Goal: Task Accomplishment & Management: Complete application form

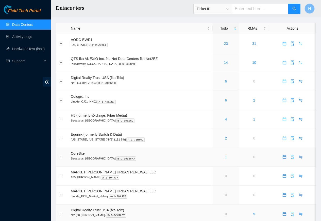
click at [145, 149] on td "CoreSite Secaucus, NJ NY2 B-C-15I26FJ" at bounding box center [140, 157] width 145 height 19
click at [27, 36] on link "Activity Logs" at bounding box center [22, 37] width 20 height 4
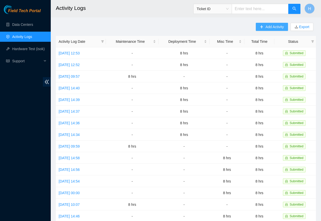
click at [272, 27] on span "Add Activity" at bounding box center [274, 27] width 18 height 6
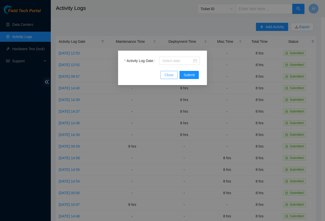
click at [169, 71] on button "Close" at bounding box center [168, 75] width 17 height 8
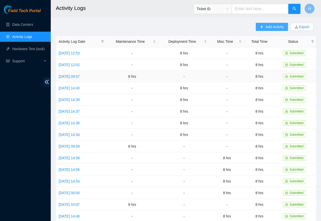
click at [270, 27] on span "Add Activity" at bounding box center [274, 27] width 18 height 6
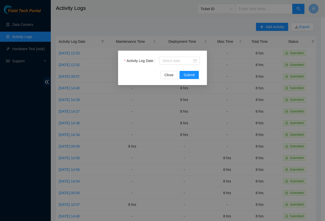
click at [167, 71] on div "Activity Log Date" at bounding box center [162, 64] width 77 height 14
click at [175, 61] on input "Activity Log Date" at bounding box center [177, 61] width 30 height 6
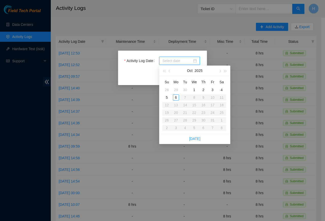
click at [203, 71] on div "Oct 2025" at bounding box center [195, 71] width 44 height 10
click at [164, 71] on span "button" at bounding box center [164, 71] width 3 height 3
click at [222, 71] on button "button" at bounding box center [225, 71] width 6 height 10
click at [217, 71] on button "button" at bounding box center [220, 71] width 6 height 10
click at [171, 71] on button "button" at bounding box center [170, 71] width 6 height 10
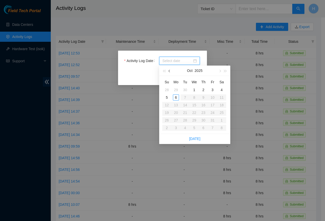
click at [171, 71] on button "button" at bounding box center [170, 71] width 6 height 10
click at [179, 120] on td "29" at bounding box center [175, 121] width 9 height 8
type input "2025-09-29"
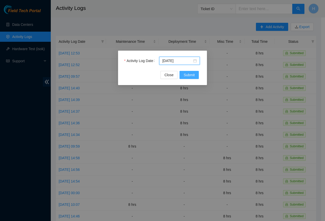
click at [188, 76] on span "Submit" at bounding box center [188, 75] width 11 height 6
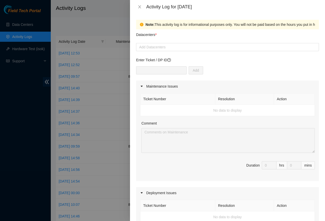
click at [188, 76] on div "Add" at bounding box center [227, 73] width 183 height 14
click at [147, 47] on div at bounding box center [227, 47] width 180 height 6
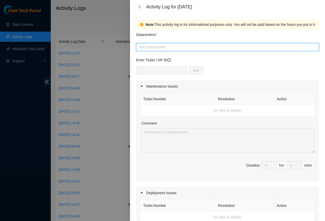
paste input "Cologix"
type input "Cologix"
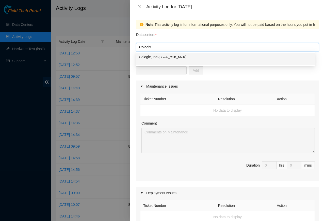
click at [153, 57] on p "Cologix, Inc ( Linode_CJJ1_NNJ2 )" at bounding box center [225, 57] width 173 height 6
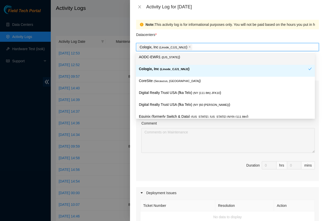
click at [193, 48] on input "Datacenters *" at bounding box center [193, 47] width 1 height 6
paste input "AODC"
type input "AODC"
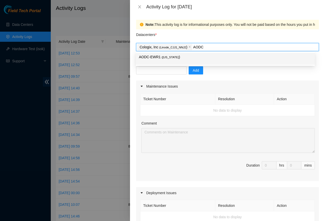
click at [194, 47] on input "AODC" at bounding box center [198, 47] width 11 height 6
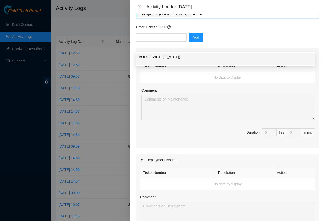
scroll to position [183, 0]
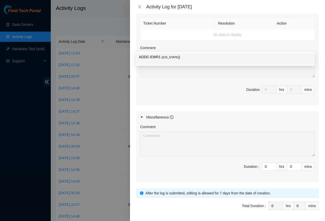
click at [266, 179] on div "Comment Duration : 0 hrs 0 mins" at bounding box center [227, 152] width 183 height 59
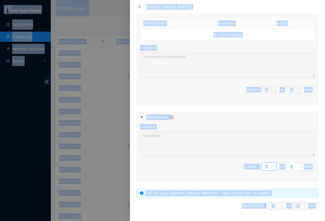
click at [262, 169] on input "0" at bounding box center [269, 167] width 14 height 8
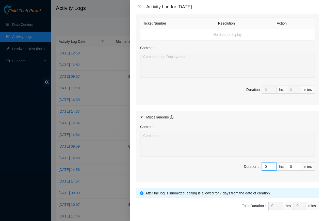
click at [262, 169] on input "0" at bounding box center [269, 167] width 14 height 8
paste input "8"
type input "8"
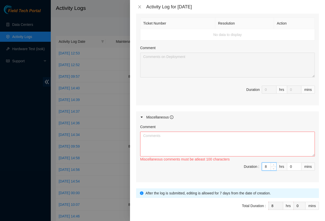
type input "8"
click at [162, 138] on textarea "Comment" at bounding box center [227, 144] width 175 height 25
paste textarea "Confirmed equipment fans were spinning freely, compared sound levels across adj…"
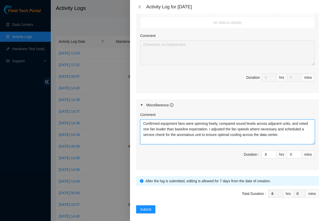
scroll to position [201, 0]
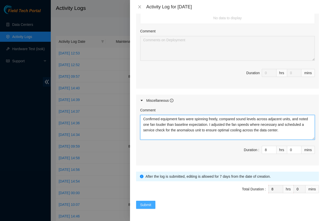
type textarea "Confirmed equipment fans were spinning freely, compared sound levels across adj…"
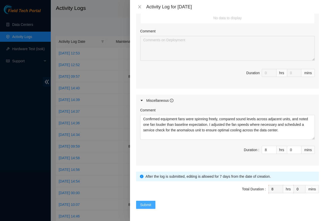
click at [144, 206] on span "Submit" at bounding box center [145, 205] width 11 height 6
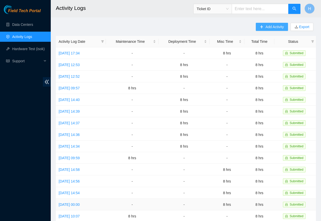
click at [272, 27] on span "Add Activity" at bounding box center [274, 27] width 18 height 6
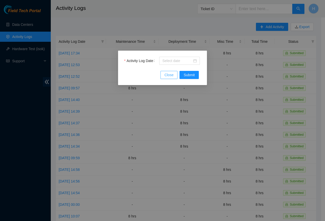
click at [174, 71] on button "Close" at bounding box center [168, 75] width 17 height 8
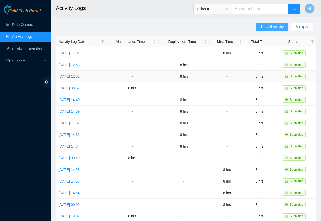
click at [275, 27] on span "Add Activity" at bounding box center [274, 27] width 18 height 6
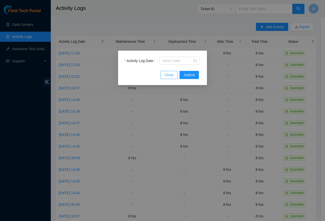
click at [170, 71] on button "Close" at bounding box center [168, 75] width 17 height 8
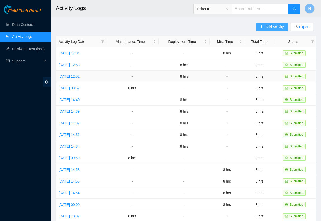
click at [273, 27] on span "Add Activity" at bounding box center [274, 27] width 18 height 6
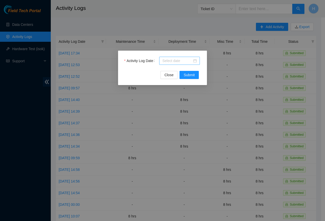
click at [194, 62] on div at bounding box center [179, 61] width 35 height 6
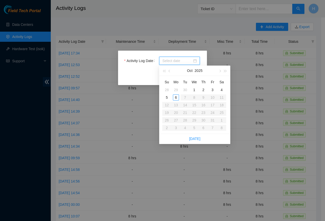
click at [173, 71] on div "Oct 2025" at bounding box center [195, 71] width 44 height 10
click at [178, 71] on div "Oct 2025" at bounding box center [195, 71] width 44 height 10
click at [170, 61] on input "Activity Log Date" at bounding box center [177, 61] width 30 height 6
paste input "2025-09-30"
click at [188, 76] on div "Su Mo Tu We Th Fr Sa 31 1 2 3 4 5 6 7 8 9 10 11 12 13 14 15 16 17 18 19 20 21 2…" at bounding box center [194, 105] width 71 height 58
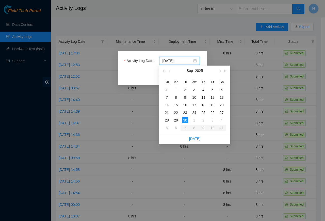
type input "2025-09-30"
click at [112, 61] on div "Activity Log Date 2025-09-30 Close Submit" at bounding box center [162, 110] width 325 height 221
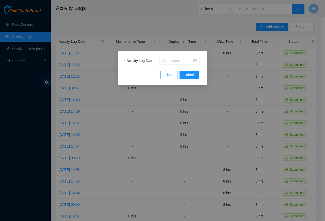
click at [170, 71] on button "Close" at bounding box center [168, 75] width 17 height 8
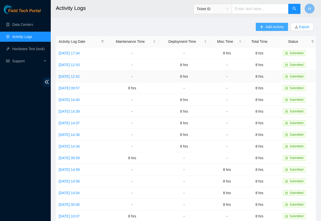
click at [272, 27] on span "Add Activity" at bounding box center [274, 27] width 18 height 6
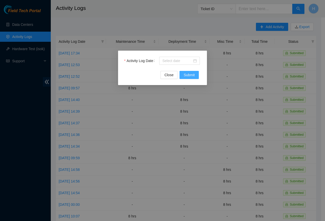
click at [188, 76] on span "Submit" at bounding box center [188, 75] width 11 height 6
click at [169, 62] on input "Activity Log Date" at bounding box center [177, 61] width 30 height 6
paste input "2025-09-30"
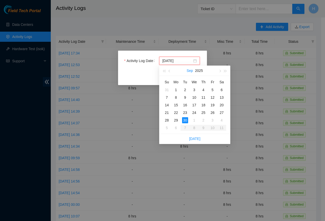
click at [188, 76] on button "Sep" at bounding box center [189, 71] width 6 height 10
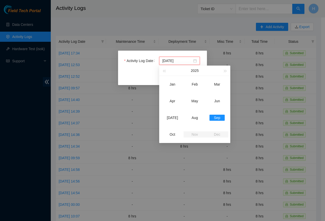
type input "2025-09-30"
click at [134, 60] on label "Activity Log Date" at bounding box center [140, 61] width 32 height 8
click at [162, 60] on input "2025-09-30" at bounding box center [177, 61] width 30 height 6
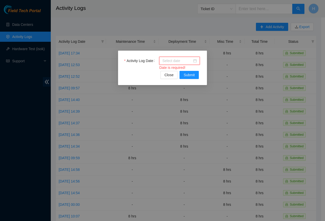
click at [174, 61] on input "Activity Log Date" at bounding box center [177, 61] width 30 height 6
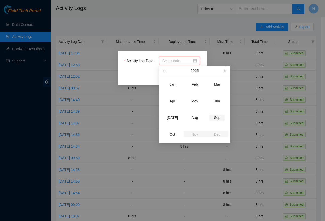
click at [217, 118] on div "Sep" at bounding box center [216, 118] width 15 height 6
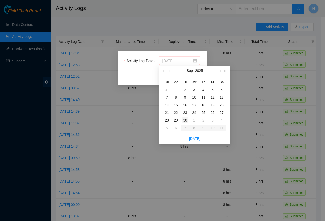
type input "2025-09-30"
click at [184, 120] on div "30" at bounding box center [185, 120] width 6 height 6
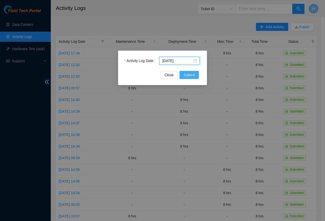
click at [188, 76] on span "Submit" at bounding box center [188, 75] width 11 height 6
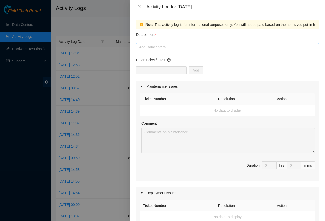
click at [147, 47] on div at bounding box center [227, 47] width 180 height 6
paste input "Cologix"
type input "Cologix"
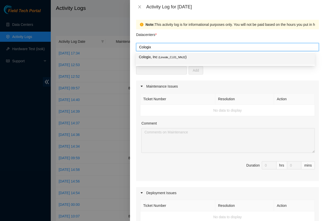
click at [152, 57] on p "Cologix, Inc ( Linode_CJJ1_NNJ2 )" at bounding box center [225, 57] width 173 height 6
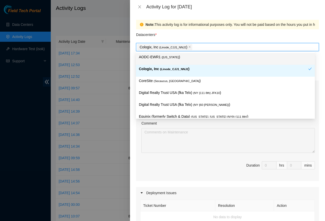
click at [154, 57] on p "AODC-EWR1 ( New Jersey )" at bounding box center [225, 57] width 173 height 6
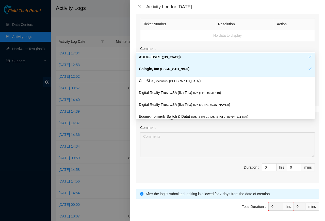
scroll to position [183, 0]
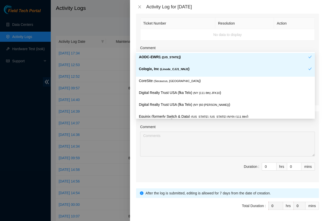
click at [260, 177] on span "Duration : 0 hrs 0 mins" at bounding box center [227, 170] width 175 height 14
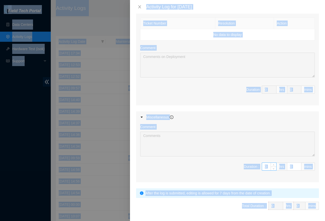
click at [262, 169] on input "0" at bounding box center [269, 167] width 14 height 8
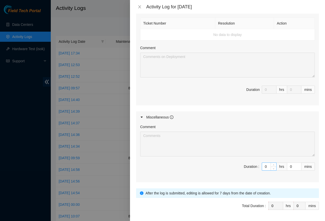
paste input "8"
type input "08"
type input "8"
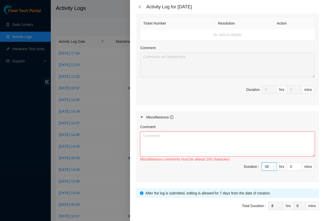
click at [155, 148] on textarea "Comment" at bounding box center [227, 144] width 175 height 25
type input "8"
paste textarea "Verified rack PDU display screens were powered on, checked for loose power cabl…"
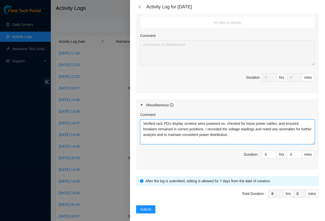
scroll to position [201, 0]
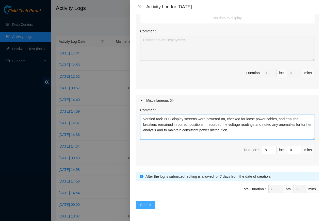
type textarea "Verified rack PDU display screens were powered on, checked for loose power cabl…"
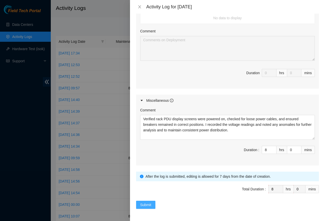
click at [144, 206] on span "Submit" at bounding box center [145, 205] width 11 height 6
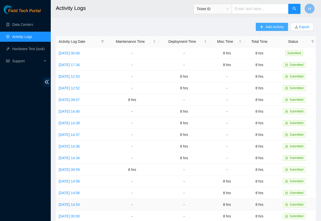
click at [275, 27] on span "Add Activity" at bounding box center [274, 27] width 18 height 6
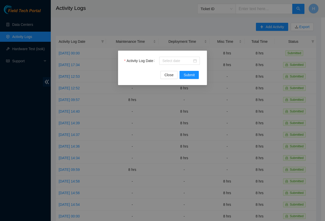
click at [167, 71] on div "Activity Log Date" at bounding box center [162, 64] width 77 height 14
click at [169, 75] on span "Close" at bounding box center [168, 75] width 9 height 6
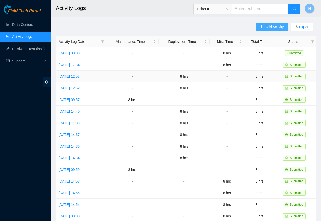
click at [275, 27] on span "Add Activity" at bounding box center [274, 27] width 18 height 6
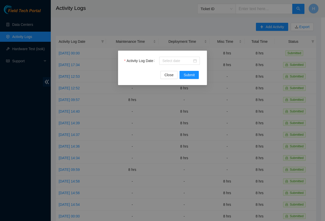
click at [163, 71] on div "Activity Log Date" at bounding box center [162, 64] width 77 height 14
click at [169, 71] on div "Activity Log Date" at bounding box center [162, 64] width 77 height 14
click at [194, 62] on div at bounding box center [179, 61] width 35 height 6
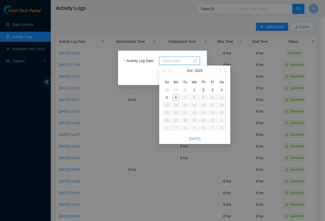
click at [203, 90] on div "2" at bounding box center [203, 90] width 6 height 6
type input "2025-10-02"
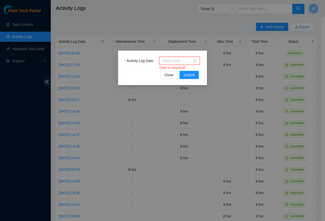
click at [194, 62] on div at bounding box center [179, 61] width 35 height 6
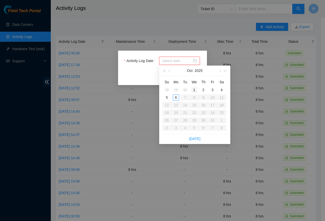
click at [196, 90] on div "1" at bounding box center [194, 90] width 6 height 6
type input "2025-10-01"
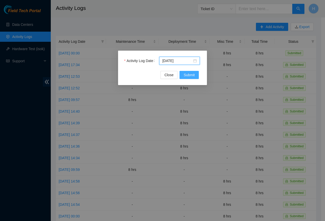
click at [188, 76] on span "Submit" at bounding box center [188, 75] width 11 height 6
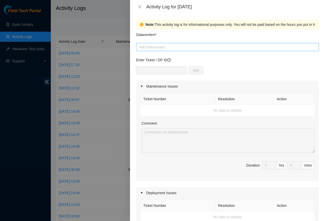
click at [155, 47] on div at bounding box center [227, 47] width 180 height 6
paste input "Cologix"
type input "Cologix"
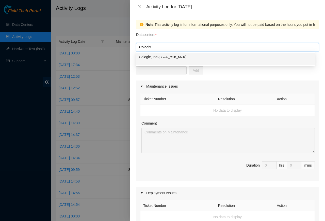
click at [149, 57] on p "Cologix, Inc ( Linode_CJJ1_NNJ2 )" at bounding box center [225, 57] width 173 height 6
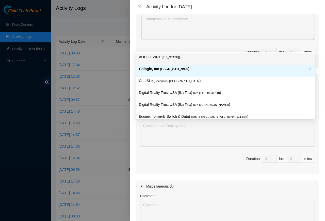
scroll to position [152, 0]
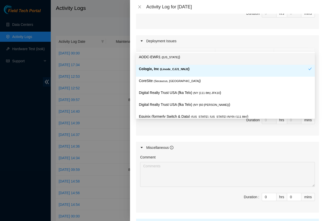
click at [147, 57] on p "AODC-EWR1 ( New Jersey )" at bounding box center [225, 57] width 173 height 6
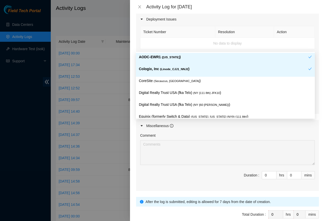
scroll to position [201, 0]
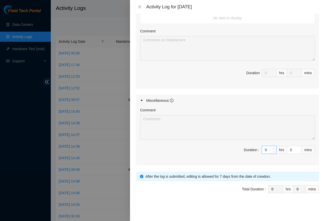
click at [262, 150] on input "0" at bounding box center [269, 150] width 14 height 8
paste input "8"
type input "8"
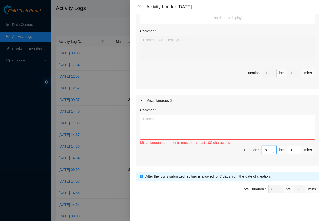
type input "8"
click at [146, 130] on textarea "Comment" at bounding box center [227, 127] width 175 height 25
paste textarea "Inspected ceiling cable trays, confirmed cables rested evenly in support bracke…"
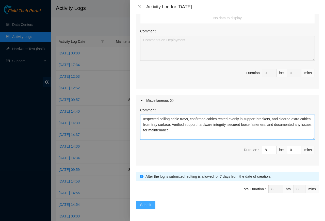
type textarea "Inspected ceiling cable trays, confirmed cables rested evenly in support bracke…"
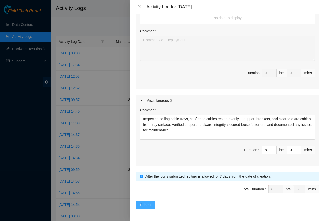
click at [145, 206] on span "Submit" at bounding box center [145, 205] width 11 height 6
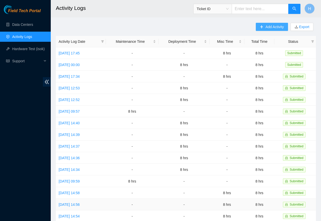
click at [274, 27] on span "Add Activity" at bounding box center [274, 27] width 18 height 6
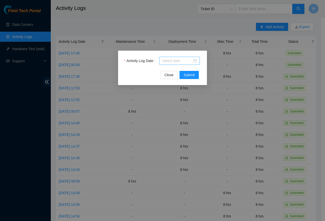
click at [194, 61] on div at bounding box center [179, 61] width 35 height 6
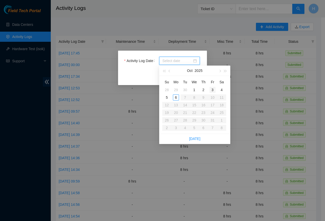
click at [210, 90] on div "3" at bounding box center [212, 90] width 6 height 6
type input "2025-10-03"
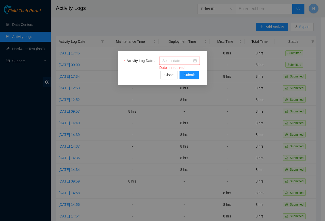
click at [194, 62] on div at bounding box center [179, 61] width 35 height 6
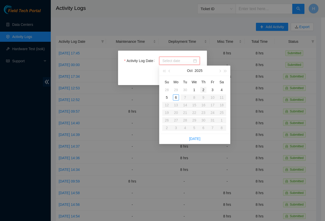
click at [206, 90] on div "2" at bounding box center [203, 90] width 6 height 6
type input "2025-10-02"
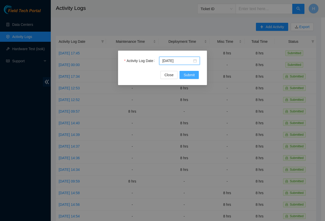
click at [187, 75] on span "Submit" at bounding box center [188, 75] width 11 height 6
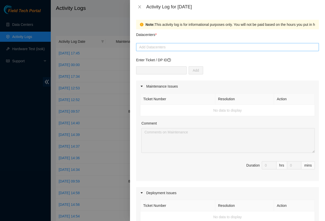
click at [157, 47] on div at bounding box center [227, 47] width 180 height 6
paste input "Cologix"
type input "Cologix"
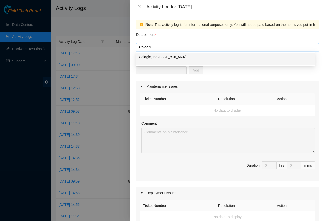
click at [148, 57] on p "Cologix, Inc ( Linode_CJJ1_NNJ2 )" at bounding box center [225, 57] width 173 height 6
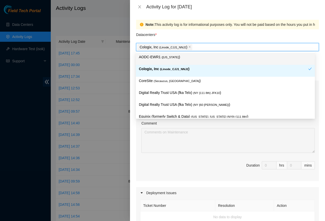
click at [148, 57] on p "AODC-EWR1 ( New Jersey )" at bounding box center [225, 57] width 173 height 6
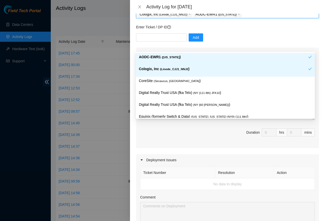
scroll to position [152, 0]
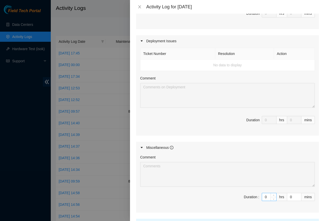
click at [262, 200] on input "0" at bounding box center [269, 198] width 14 height 8
paste input "8"
type input "8"
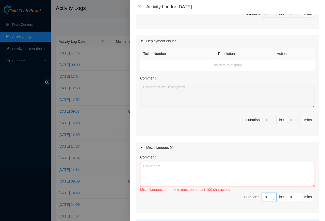
type input "8"
click at [150, 169] on textarea "Comment" at bounding box center [227, 174] width 175 height 25
paste textarea "Confirmed handheld tools were returned to assigned storage spaces, checked draw…"
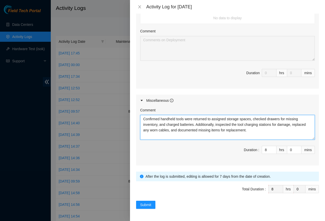
scroll to position [201, 0]
type textarea "Confirmed handheld tools were returned to assigned storage spaces, checked draw…"
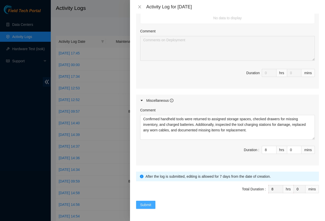
click at [145, 206] on span "Submit" at bounding box center [145, 205] width 11 height 6
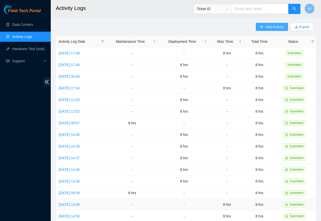
click at [274, 27] on span "Add Activity" at bounding box center [274, 27] width 18 height 6
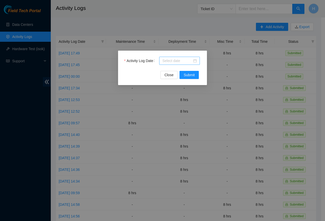
click at [194, 61] on div at bounding box center [179, 61] width 35 height 6
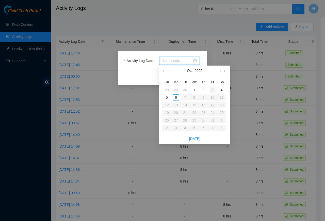
click at [215, 90] on div "3" at bounding box center [212, 90] width 6 height 6
type input "2025-10-03"
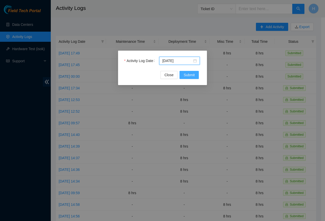
click at [187, 75] on span "Submit" at bounding box center [188, 75] width 11 height 6
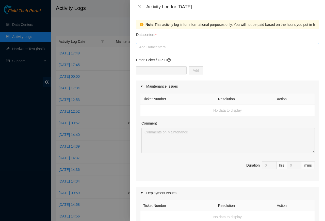
click at [153, 47] on div at bounding box center [227, 47] width 180 height 6
paste input "Cologix"
type input "Cologix"
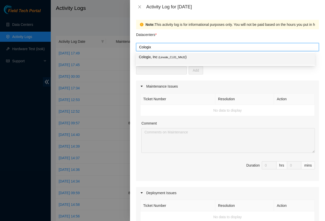
click at [163, 57] on span "( Linode_CJJ1_NNJ2" at bounding box center [171, 57] width 27 height 3
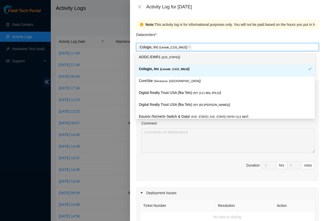
click at [155, 57] on p "AODC-EWR1 ( New Jersey )" at bounding box center [225, 57] width 173 height 6
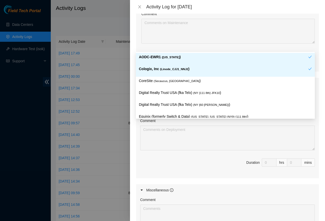
scroll to position [152, 0]
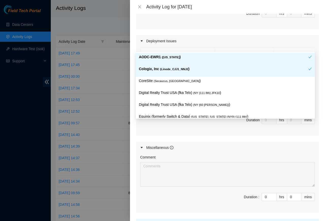
click at [261, 216] on form "Datacenters * Cologix, Inc ( Linode_CJJ1_NNJ2 ) AODC-EWR1 ( New Jersey ) Enter …" at bounding box center [227, 66] width 183 height 379
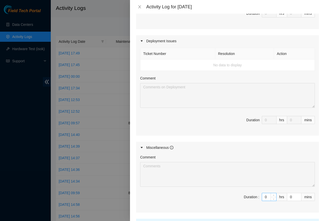
click at [262, 200] on input "0" at bounding box center [269, 198] width 14 height 8
paste input "8"
type input "8"
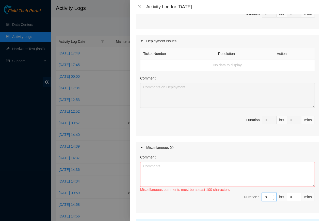
type input "8"
click at [158, 167] on textarea "Comment" at bounding box center [227, 174] width 175 height 25
paste textarea "Checked Velcro cable ties on bundles for looseness, replaced worn Velcro, and c…"
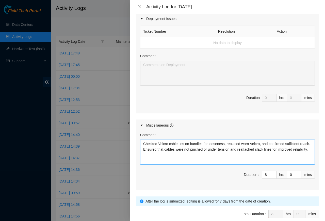
scroll to position [201, 0]
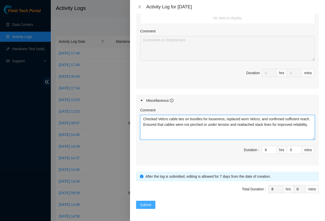
type textarea "Checked Velcro cable ties on bundles for looseness, replaced worn Velcro, and c…"
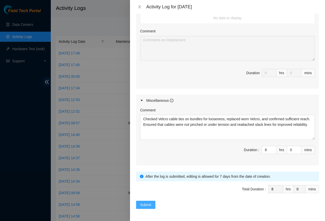
click at [136, 206] on button "Submit" at bounding box center [145, 205] width 19 height 8
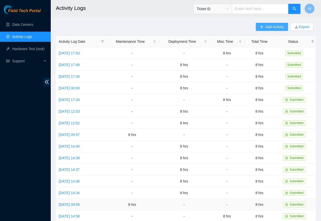
click at [277, 27] on span "Add Activity" at bounding box center [274, 27] width 18 height 6
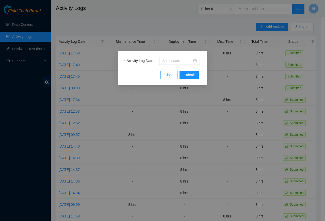
click at [174, 71] on button "Close" at bounding box center [168, 75] width 17 height 8
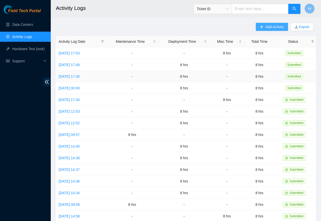
click at [274, 27] on span "Add Activity" at bounding box center [274, 27] width 18 height 6
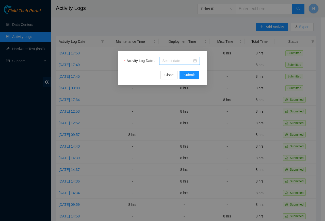
click at [194, 61] on div at bounding box center [179, 61] width 35 height 6
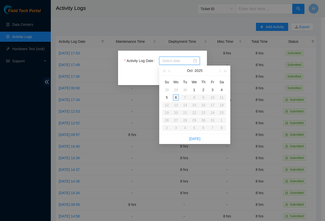
type input "2025-10-06"
click at [174, 98] on div "6" at bounding box center [176, 98] width 6 height 6
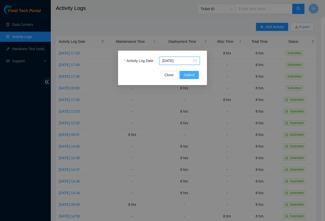
click at [188, 76] on span "Submit" at bounding box center [188, 75] width 11 height 6
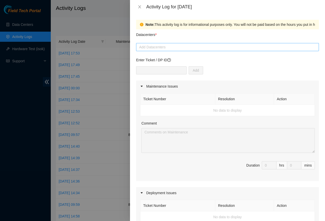
click at [149, 47] on div at bounding box center [227, 47] width 180 height 6
paste input "Cologix"
type input "Cologix"
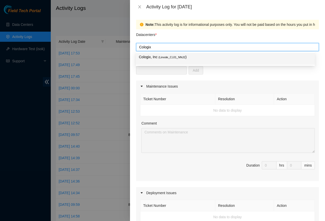
click at [157, 58] on p "Cologix, Inc ( Linode_CJJ1_NNJ2 )" at bounding box center [225, 57] width 173 height 6
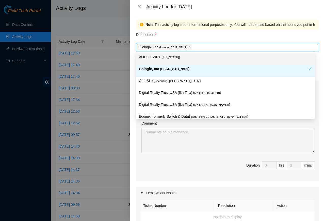
click at [150, 57] on p "AODC-EWR1 ( New Jersey )" at bounding box center [225, 57] width 173 height 6
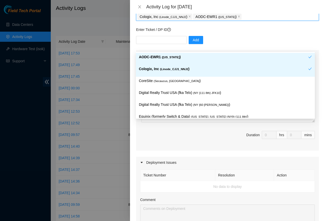
scroll to position [183, 0]
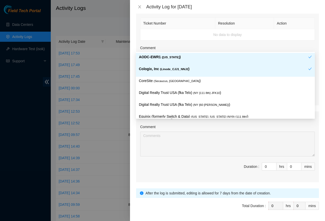
click at [261, 181] on div "Comment Duration : 0 hrs 0 mins" at bounding box center [227, 152] width 183 height 59
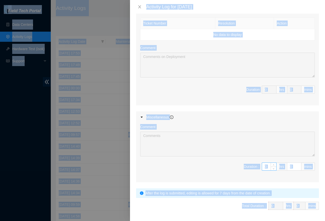
click at [262, 169] on input "0" at bounding box center [269, 167] width 14 height 8
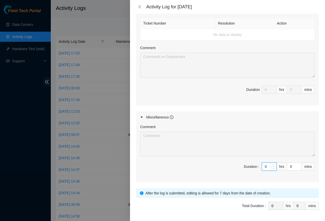
paste input "8"
click at [254, 169] on div "Duration :" at bounding box center [251, 167] width 15 height 6
type input "23"
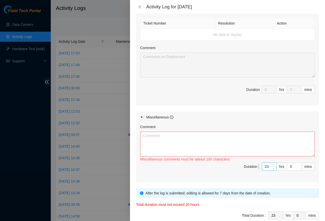
click at [263, 169] on input "23" at bounding box center [269, 167] width 14 height 8
paste input "8"
type input "8"
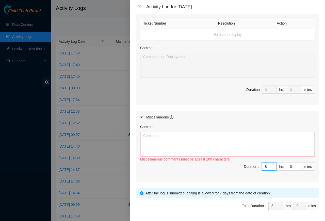
type input "8"
click at [156, 147] on textarea "Comment" at bounding box center [227, 144] width 175 height 25
paste textarea "Reviewed alignment of sliding rails in several racks, tightened loose screws, a…"
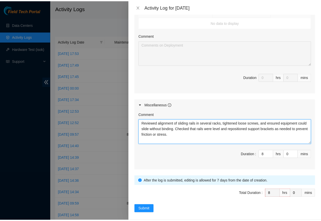
scroll to position [201, 0]
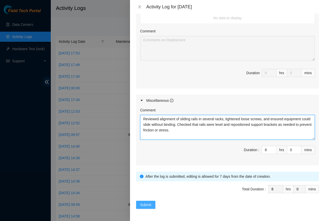
type textarea "Reviewed alignment of sliding rails in several racks, tightened loose screws, a…"
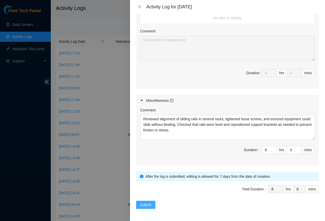
click at [144, 206] on span "Submit" at bounding box center [145, 205] width 11 height 6
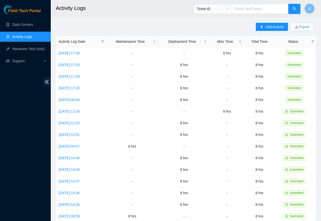
drag, startPoint x: 135, startPoint y: 7, endPoint x: 141, endPoint y: 27, distance: 20.9
click at [141, 27] on main "Activity Logs Ticket ID H Add Activity Export Activity Log Date Maintenance Tim…" at bounding box center [186, 151] width 270 height 302
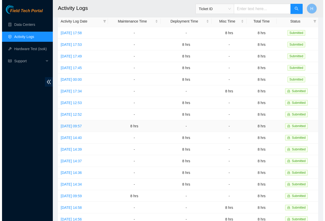
scroll to position [0, 0]
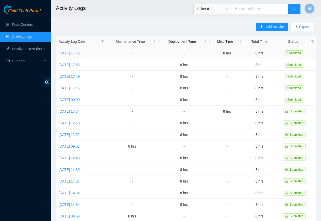
click at [75, 53] on link "Mon, 06 Oct 2025 17:58" at bounding box center [69, 53] width 21 height 4
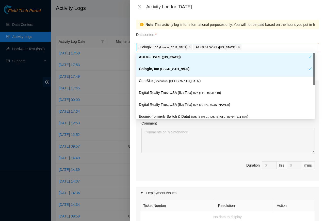
drag, startPoint x: 247, startPoint y: 46, endPoint x: 211, endPoint y: 48, distance: 35.6
click at [211, 48] on div "Cologix, Inc ( Linode_CJJ1_NNJ2 ) AODC-EWR1 ( New Jersey )" at bounding box center [227, 47] width 180 height 7
click at [238, 47] on icon "close" at bounding box center [238, 47] width 3 height 3
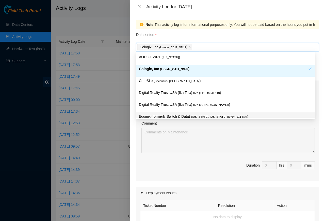
click at [171, 162] on span "Duration 0 hrs 0 mins" at bounding box center [227, 169] width 175 height 14
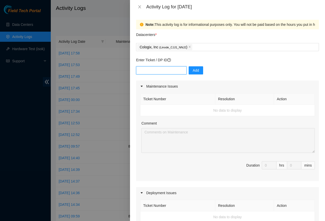
click at [163, 71] on input "text" at bounding box center [161, 70] width 50 height 8
paste input "DP85349"
type input "DP85349"
click at [203, 70] on button "Add" at bounding box center [195, 70] width 14 height 8
click at [160, 71] on input "DP85349" at bounding box center [161, 70] width 50 height 8
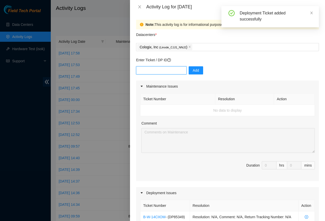
drag, startPoint x: 160, startPoint y: 71, endPoint x: 173, endPoint y: 64, distance: 14.6
click at [165, 71] on input "text" at bounding box center [161, 70] width 50 height 8
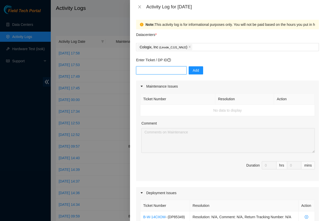
paste input "DP85348"
type input "DP85348"
click at [198, 78] on div "DP85348 Add" at bounding box center [227, 73] width 183 height 14
click at [199, 73] on span "Add" at bounding box center [196, 71] width 6 height 6
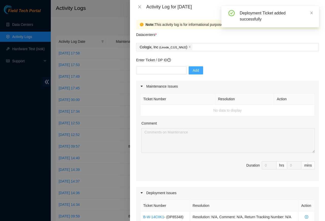
scroll to position [213, 0]
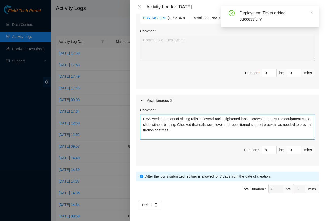
drag, startPoint x: 203, startPoint y: 132, endPoint x: 137, endPoint y: 111, distance: 69.0
click at [137, 111] on div "Comment Reviewed alignment of sliding rails in several racks, tightened loose s…" at bounding box center [227, 136] width 183 height 59
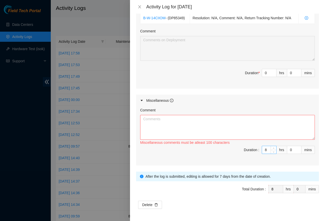
click at [263, 151] on input "8" at bounding box center [269, 150] width 14 height 8
type input "0"
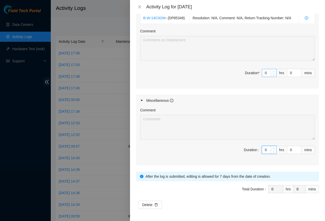
type input "0"
click at [272, 70] on span "up" at bounding box center [273, 71] width 3 height 3
type input "2"
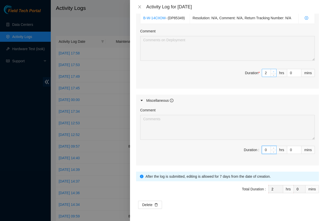
click at [272, 70] on span "up" at bounding box center [273, 71] width 3 height 3
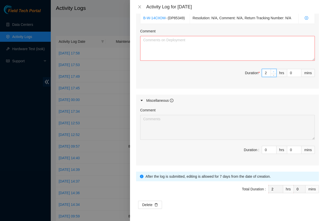
click at [272, 70] on span "up" at bounding box center [273, 71] width 3 height 3
type input "5"
click at [272, 70] on span "up" at bounding box center [273, 71] width 3 height 3
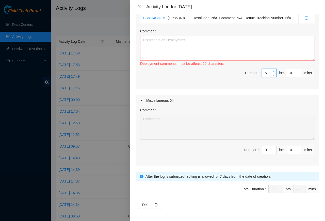
type input "6"
click at [272, 70] on span "up" at bounding box center [273, 71] width 3 height 3
type input "7"
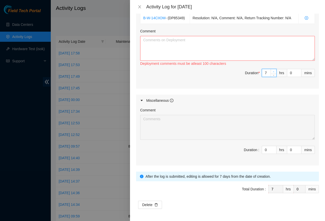
click at [272, 70] on span "up" at bounding box center [273, 71] width 3 height 3
type input "8"
click at [257, 50] on textarea "Comment" at bounding box center [227, 48] width 175 height 25
paste textarea "Reviewed alignment of sliding rails in several racks, tightened loose screws, a…"
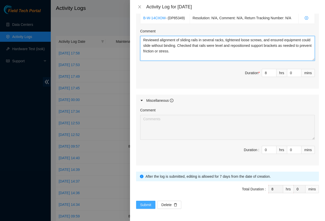
type textarea "Reviewed alignment of sliding rails in several racks, tightened loose screws, a…"
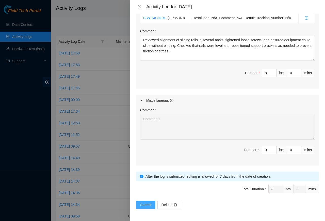
click at [148, 206] on span "Submit" at bounding box center [145, 205] width 11 height 6
